Goal: Check status: Check status

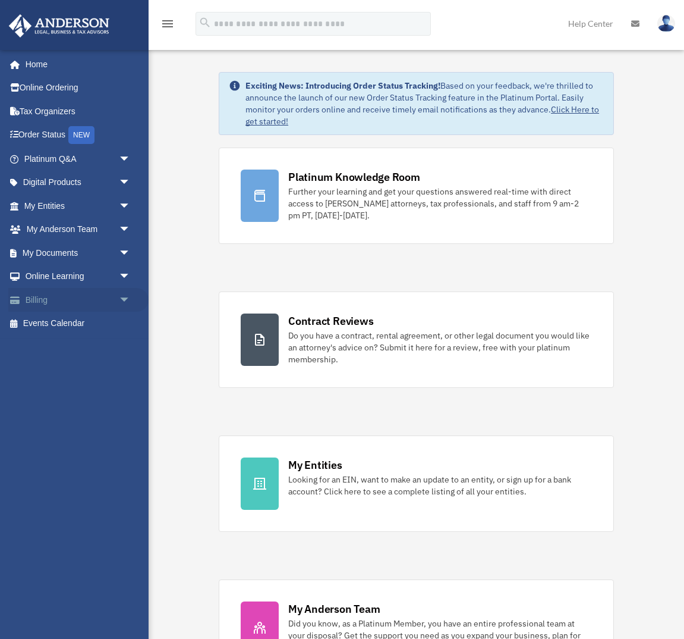
click at [39, 296] on link "Billing arrow_drop_down" at bounding box center [78, 300] width 140 height 24
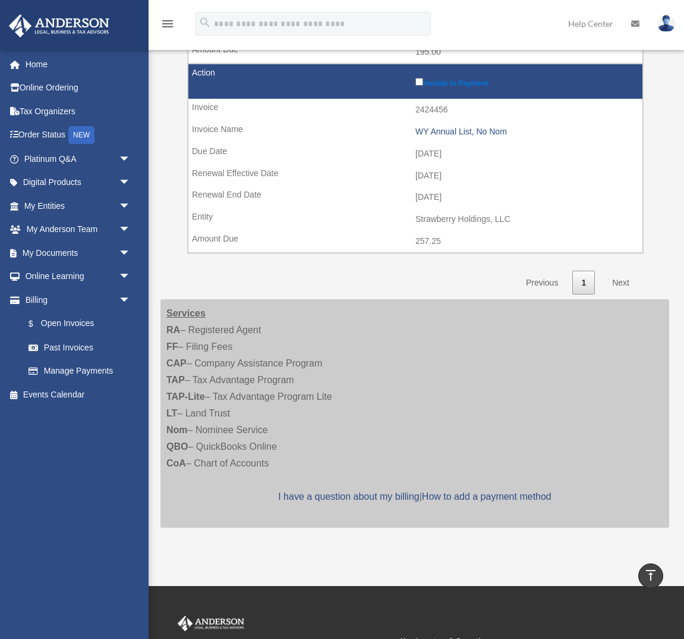
scroll to position [1076, 0]
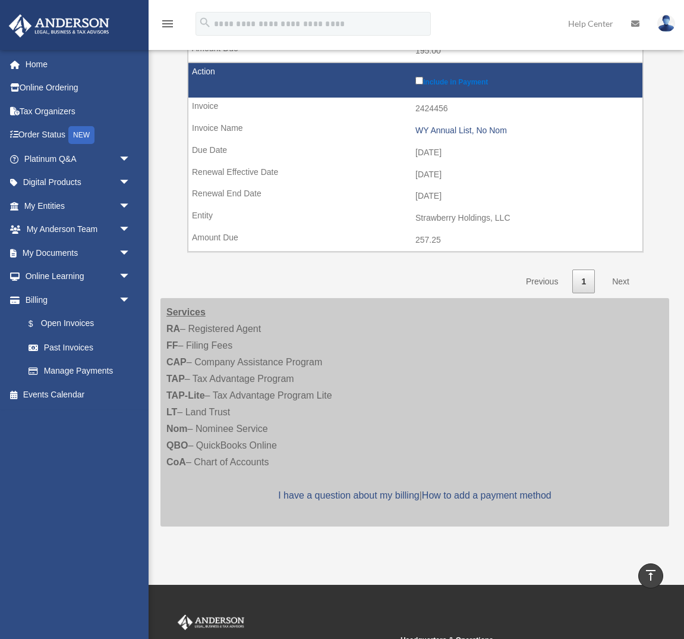
click at [622, 278] on link "Next" at bounding box center [621, 281] width 35 height 24
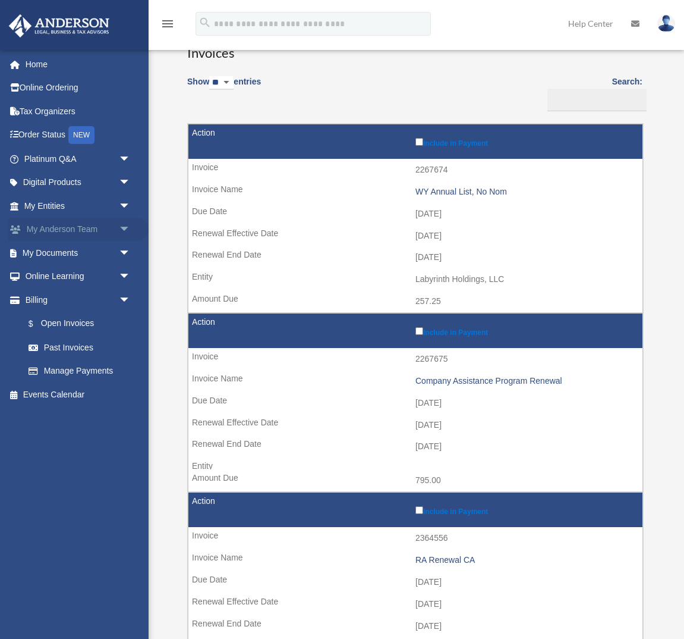
scroll to position [0, 0]
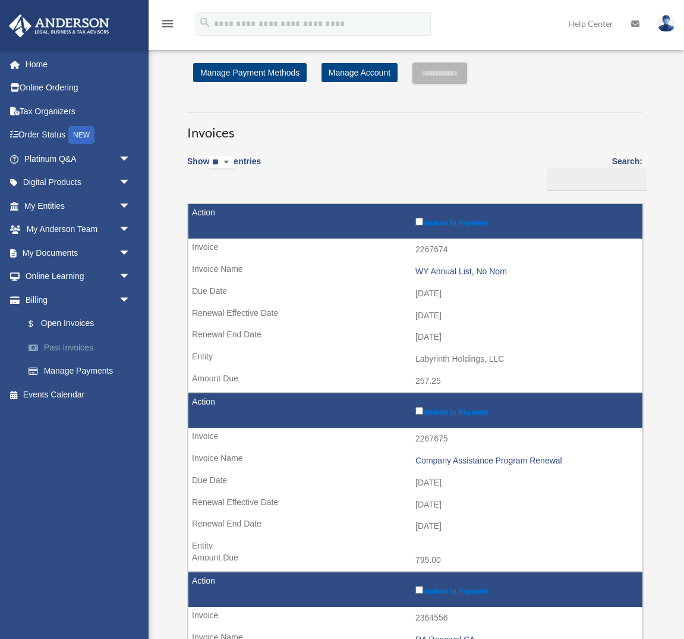
click at [74, 345] on link "Past Invoices" at bounding box center [83, 347] width 132 height 24
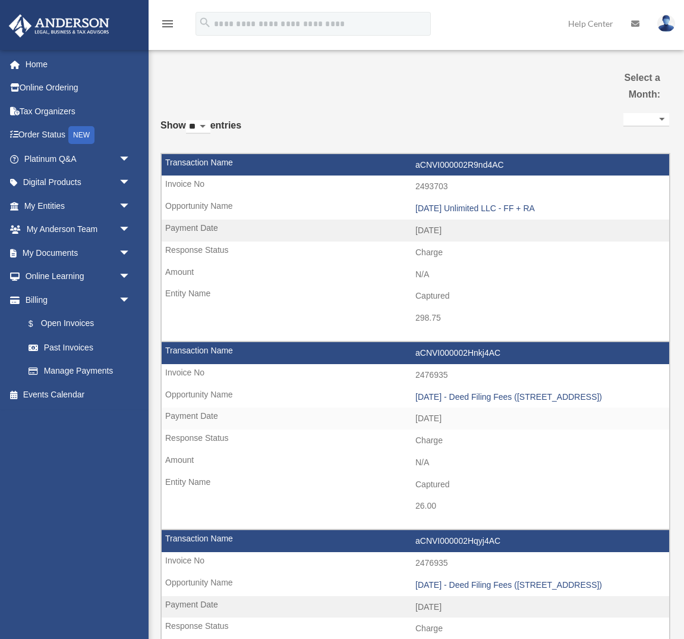
select select
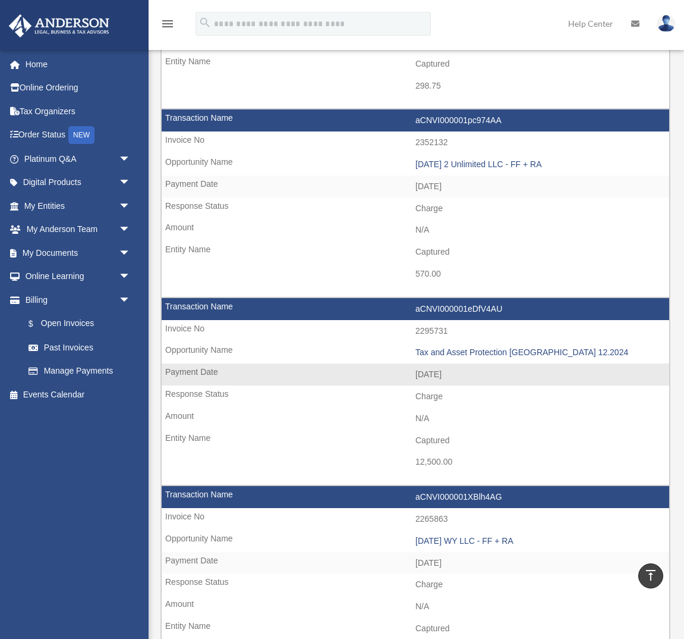
scroll to position [983, 0]
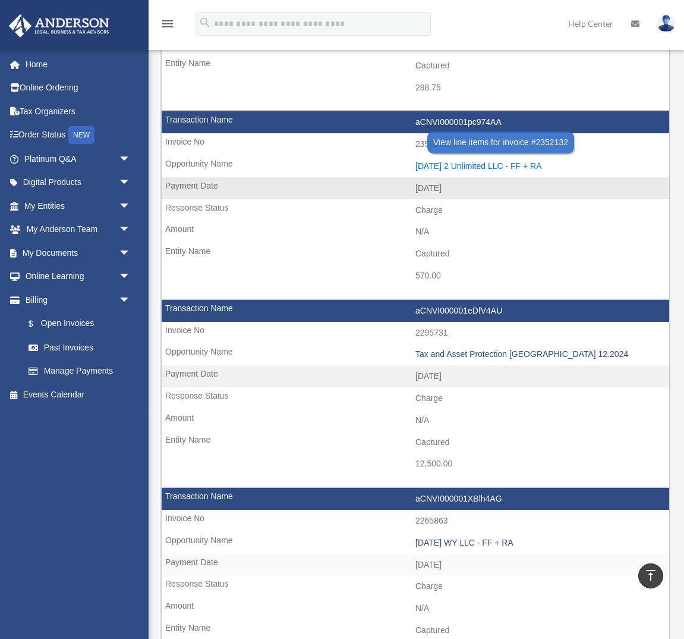
click at [473, 163] on div "[DATE] 2 Unlimited LLC - FF + RA" at bounding box center [540, 166] width 248 height 10
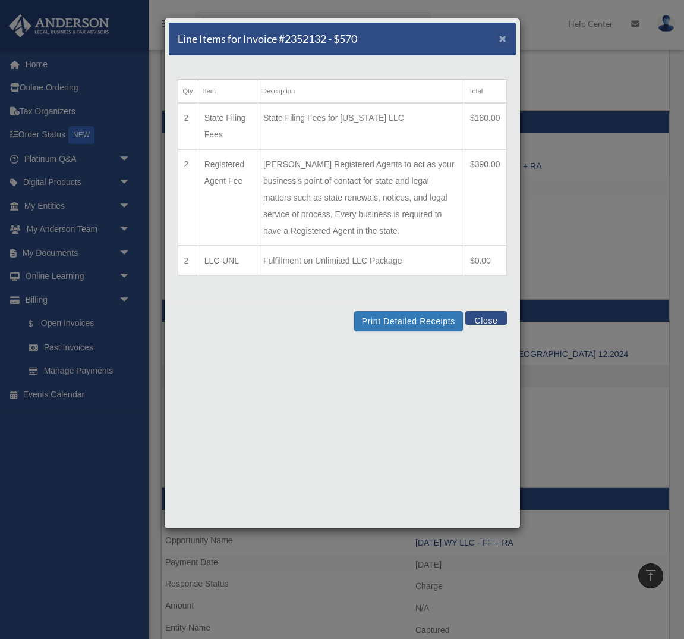
click at [502, 41] on span "×" at bounding box center [504, 39] width 8 height 14
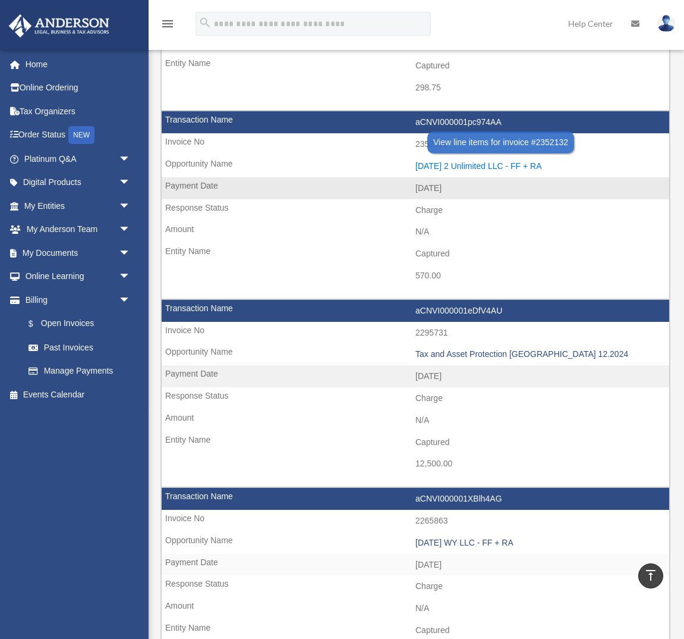
click at [457, 163] on div "[DATE] 2 Unlimited LLC - FF + RA" at bounding box center [540, 166] width 248 height 10
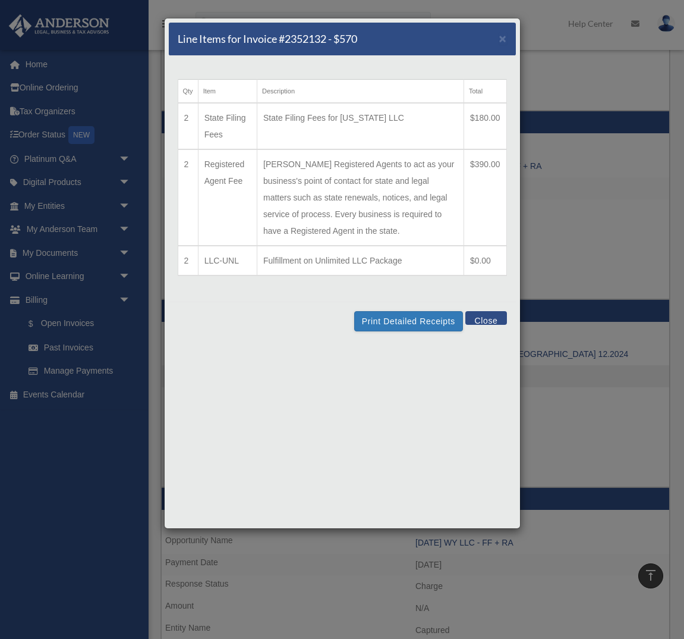
click at [489, 318] on button "Close" at bounding box center [486, 318] width 41 height 14
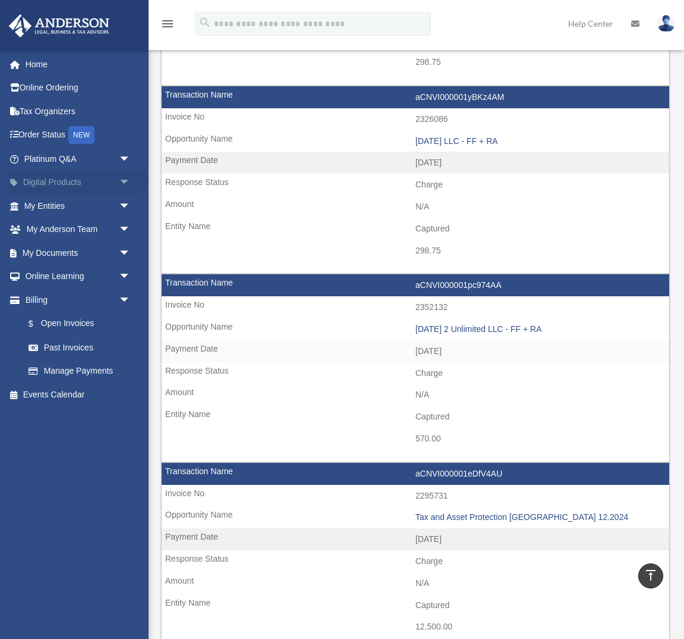
scroll to position [817, 0]
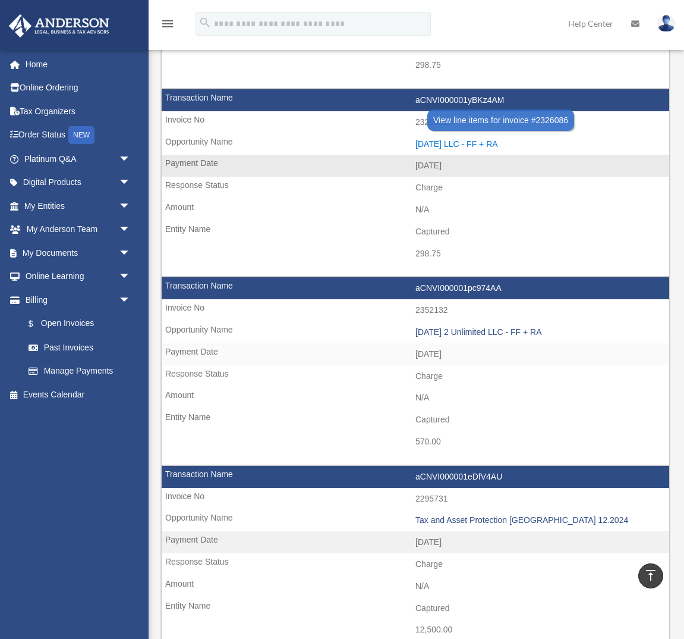
click at [446, 140] on div "[DATE] LLC - FF + RA" at bounding box center [540, 144] width 248 height 10
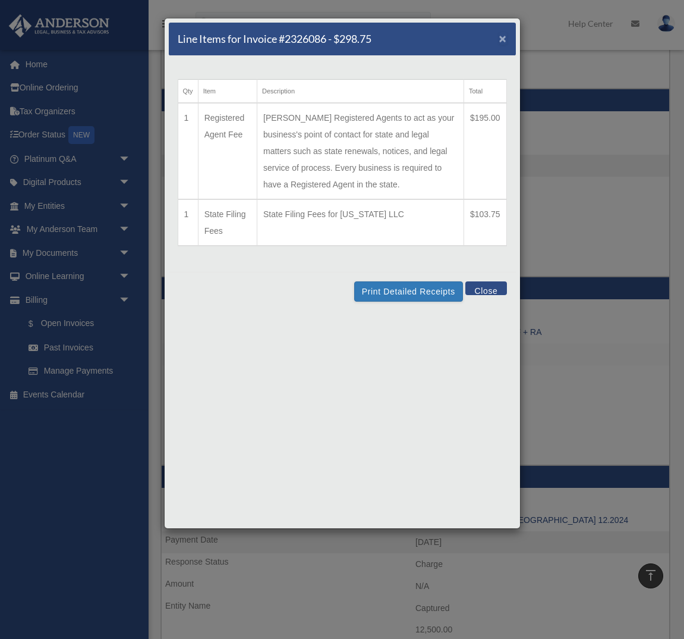
click at [504, 42] on span "×" at bounding box center [504, 39] width 8 height 14
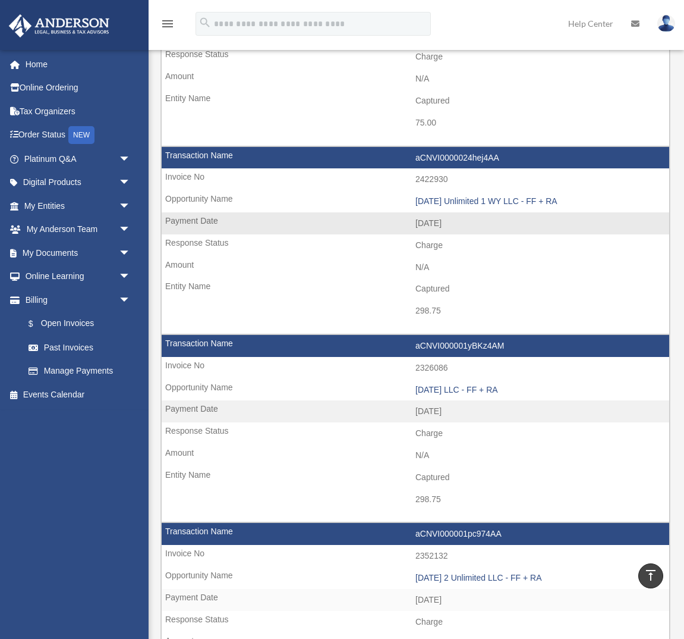
scroll to position [571, 0]
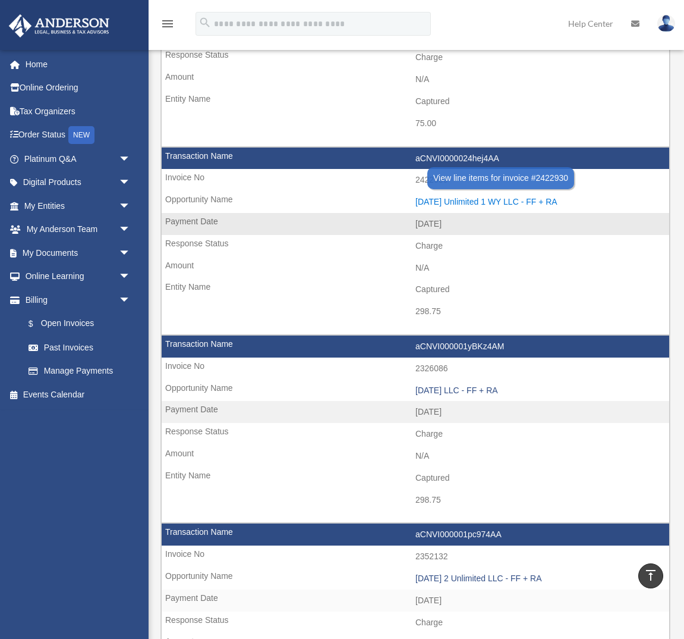
click at [460, 201] on div "[DATE] Unlimited 1 WY LLC - FF + RA" at bounding box center [540, 202] width 248 height 10
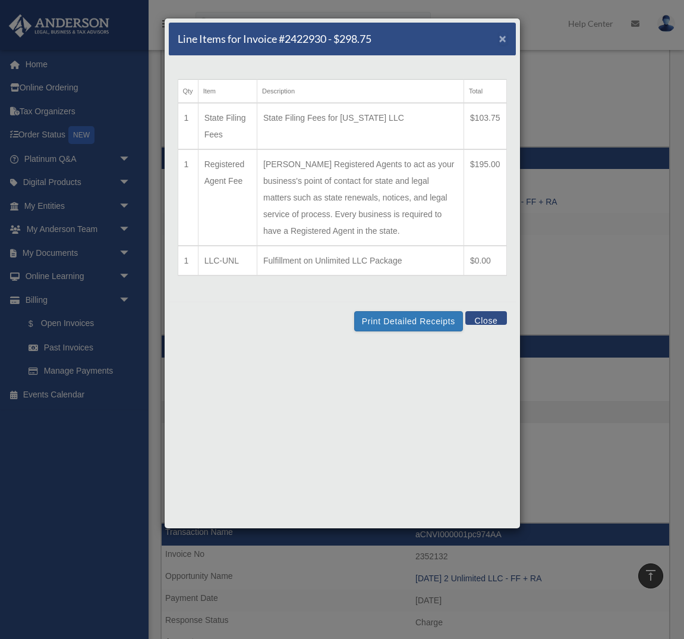
click at [503, 40] on span "×" at bounding box center [504, 39] width 8 height 14
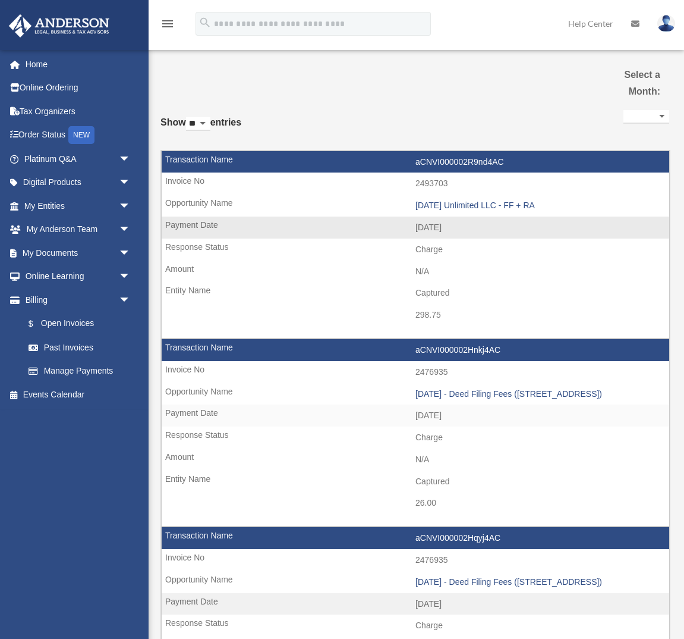
scroll to position [0, 0]
